Goal: Task Accomplishment & Management: Manage account settings

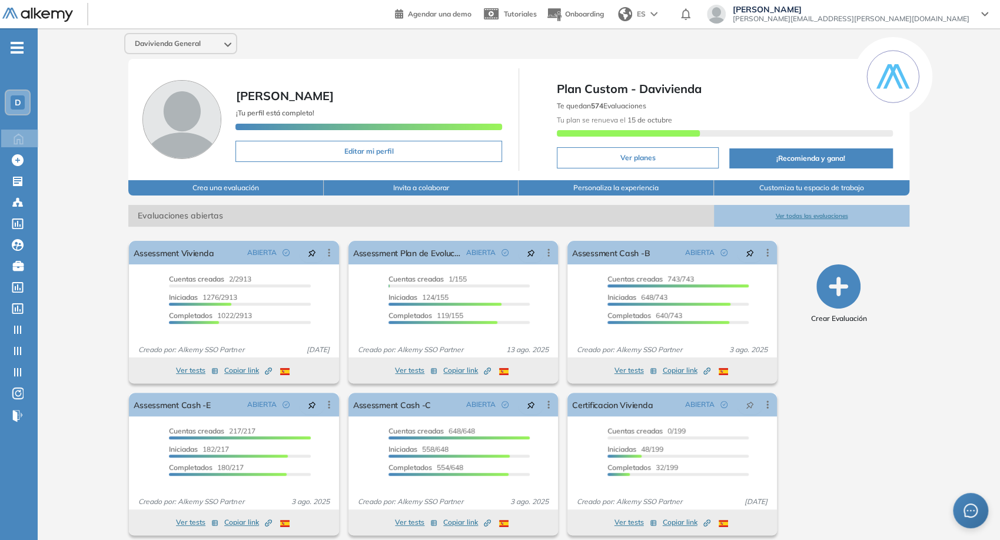
click at [894, 13] on span "[PERSON_NAME]" at bounding box center [851, 9] width 237 height 9
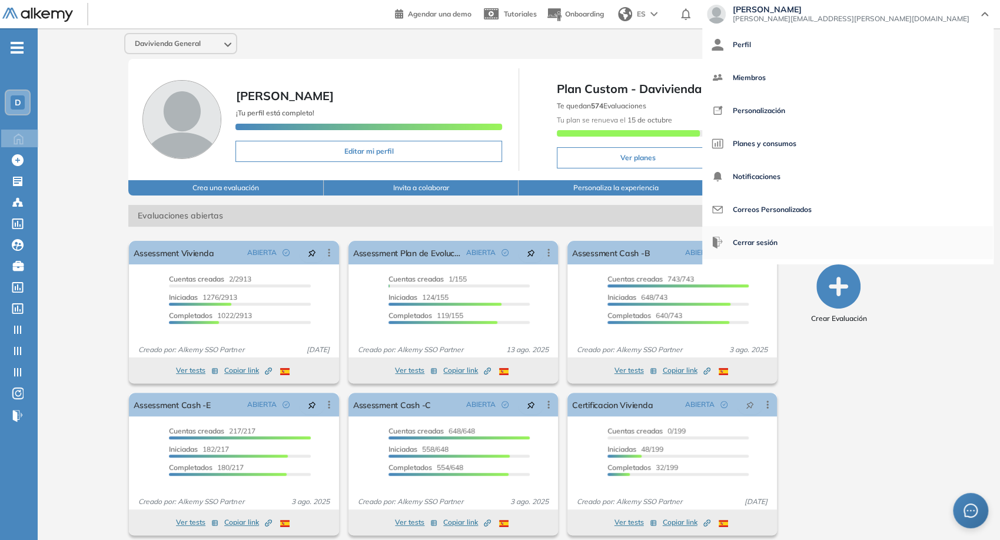
click at [777, 237] on span "Cerrar sesión" at bounding box center [755, 242] width 45 height 28
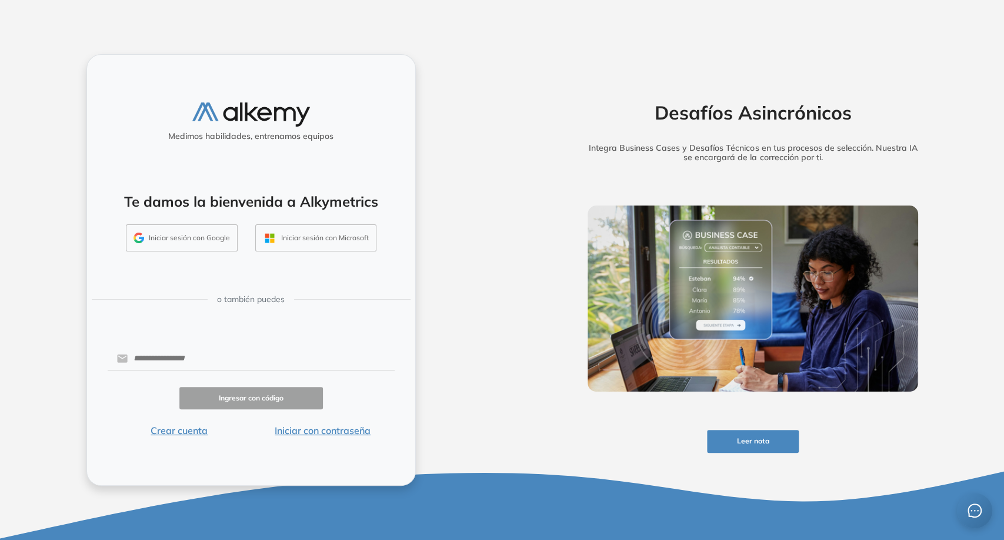
click at [213, 256] on div "Medimos habilidades, entrenamos equipos Te damos la bienvenida a Alkymetrics In…" at bounding box center [251, 270] width 330 height 432
click at [208, 249] on button "Iniciar sesión con Google" at bounding box center [182, 237] width 112 height 27
